Goal: Learn about a topic: Learn about a topic

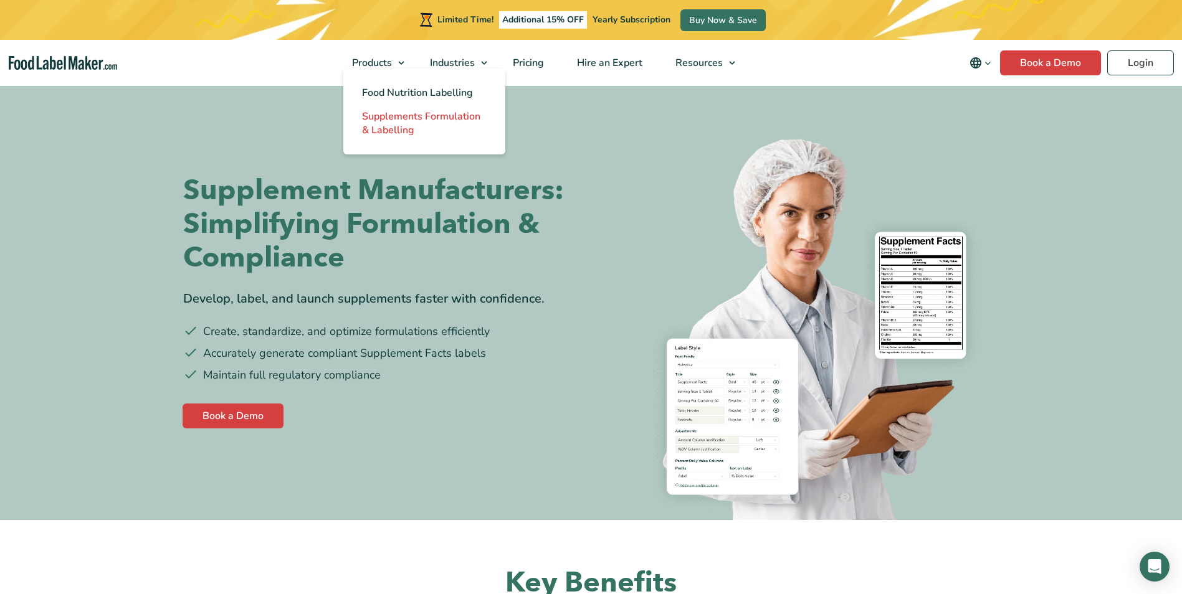
click at [385, 122] on span "Supplements Formulation & Labelling" at bounding box center [421, 123] width 118 height 27
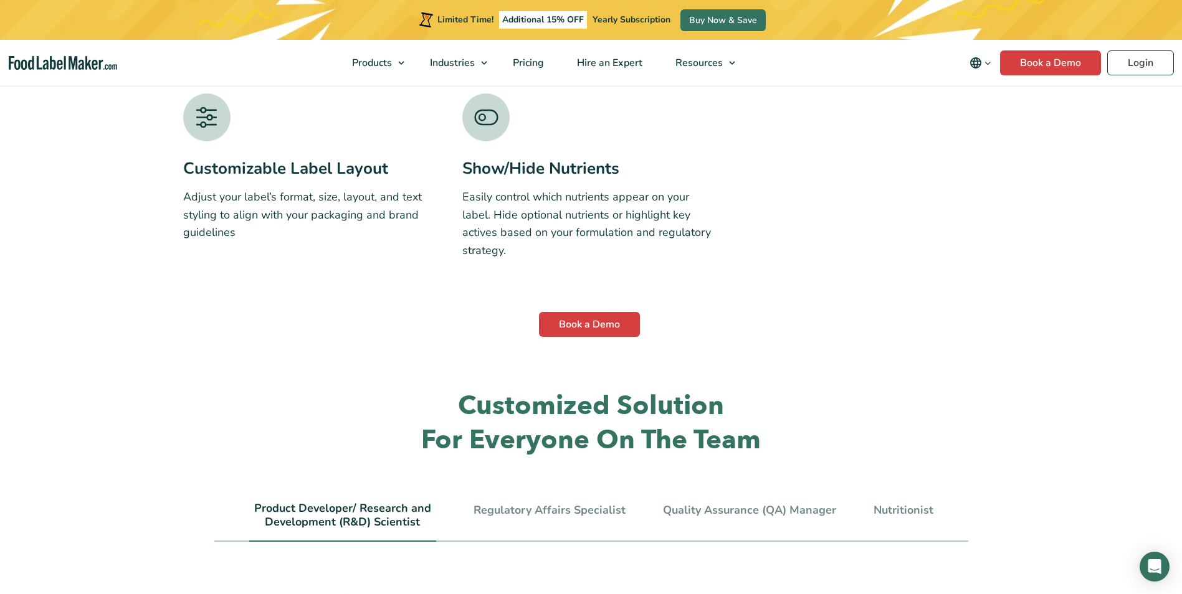
scroll to position [2367, 0]
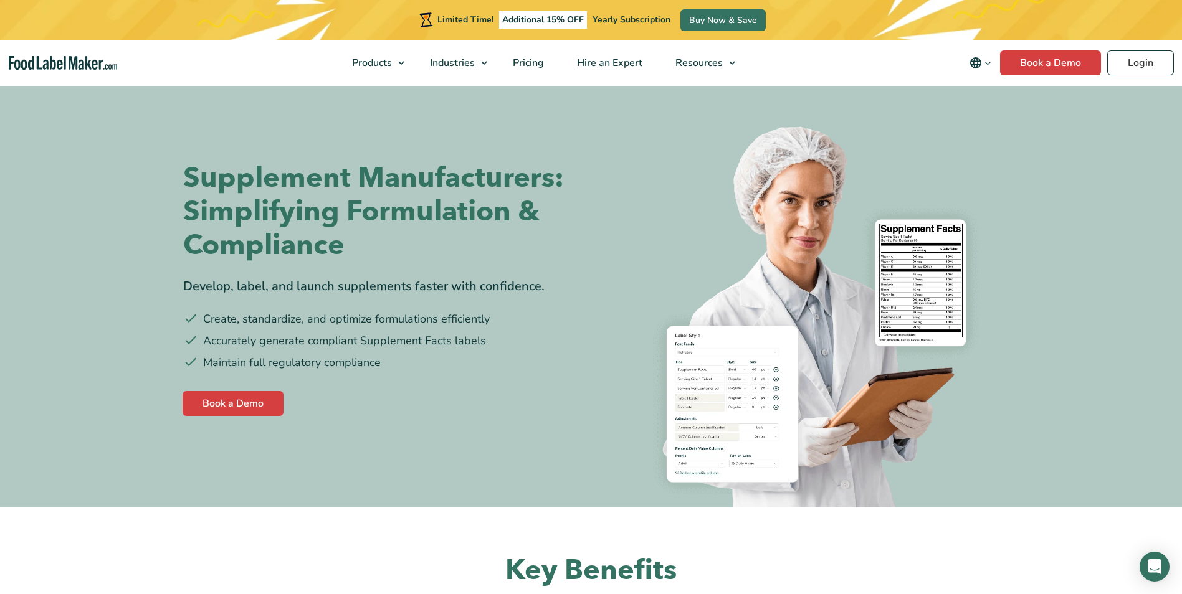
scroll to position [561, 0]
